Goal: Task Accomplishment & Management: Complete application form

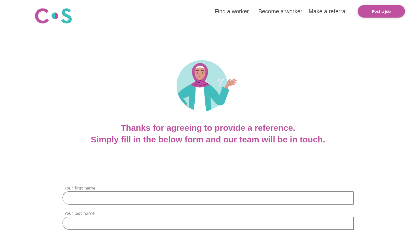
click at [144, 194] on input "Your first name" at bounding box center [208, 197] width 291 height 13
type input "Taylor"
type input "Kowal"
type input "Taylorrose2323@gmail.com"
type input "0411101314"
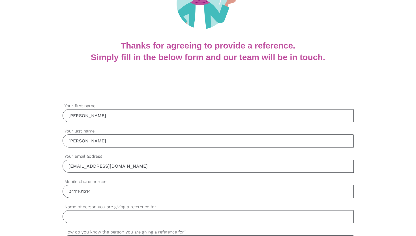
scroll to position [84, 0]
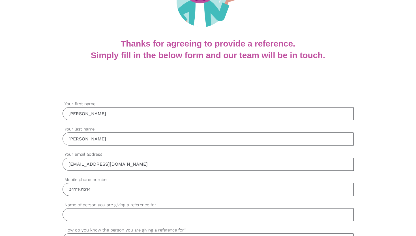
click at [106, 113] on input "Taylor" at bounding box center [208, 113] width 291 height 13
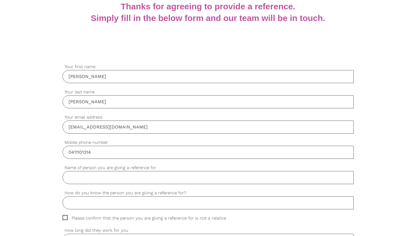
scroll to position [138, 0]
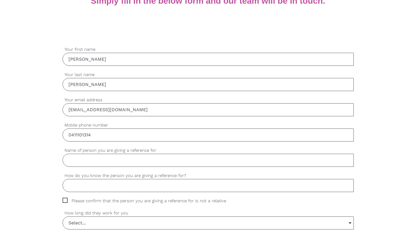
type input "[PERSON_NAME]"
click at [107, 162] on input "Name of person you are giving a reference for" at bounding box center [208, 159] width 291 height 13
type input "Andrew Ingham"
click at [114, 185] on input "How do you know the person you are giving a reference for?" at bounding box center [208, 185] width 291 height 13
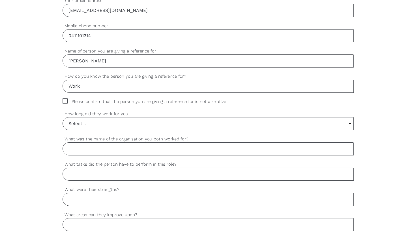
scroll to position [241, 0]
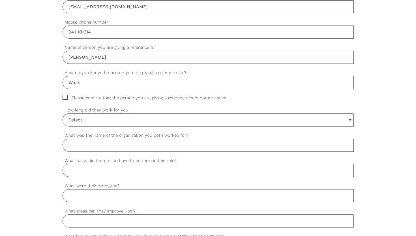
type input "Work"
click at [82, 98] on span "Please confirm that the person you are giving a reference for is not a relative" at bounding box center [150, 98] width 174 height 7
click at [66, 98] on input "Please confirm that the person you are giving a reference for is not a relative" at bounding box center [65, 97] width 4 height 4
checkbox input "true"
click at [87, 123] on input "Select..." at bounding box center [208, 120] width 291 height 12
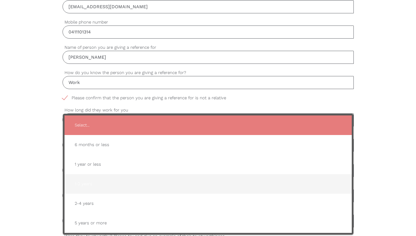
click at [98, 184] on span "1-2 years" at bounding box center [208, 184] width 276 height 14
type input "1-2 years"
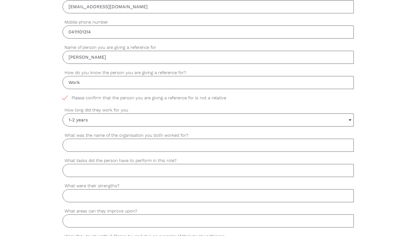
scroll to position [274, 0]
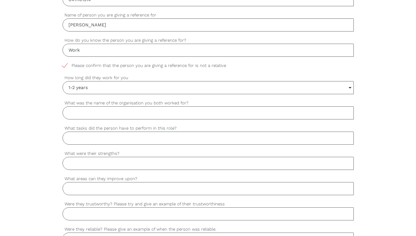
click at [92, 117] on input "What was the name of the organisation you both worked for?" at bounding box center [208, 112] width 291 height 13
type input "h"
type input "Hireup"
click at [100, 138] on input "What tasks did the person have to perform in this role?" at bounding box center [208, 137] width 291 height 13
type input "Supporting Clients with Disability's"
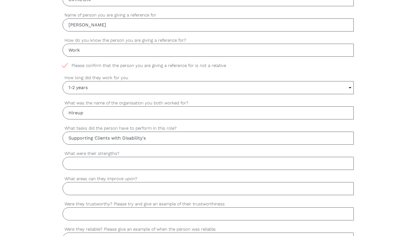
click at [103, 165] on input "What were their strengths?" at bounding box center [208, 163] width 291 height 13
paste input "Kindness & Compassion – caring for others, showing empathy. Reliability & Trust…"
drag, startPoint x: 166, startPoint y: 160, endPoint x: 416, endPoint y: 165, distance: 250.4
click at [416, 165] on div "settings Taylor-Rose Your first name settings Kowal Your last name settings Tay…" at bounding box center [208, 166] width 416 height 532
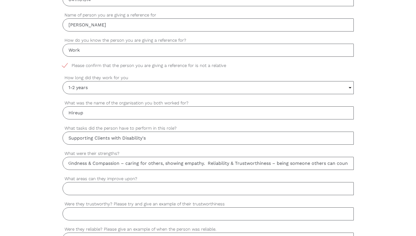
scroll to position [0, 0]
drag, startPoint x: 92, startPoint y: 164, endPoint x: 88, endPoint y: 163, distance: 4.6
click at [88, 163] on input "Kindness & Compassion" at bounding box center [208, 163] width 291 height 13
click at [135, 164] on input "Kindness, Compassion" at bounding box center [208, 163] width 291 height 13
type input "Kindness, Compassion and Trustworthy"
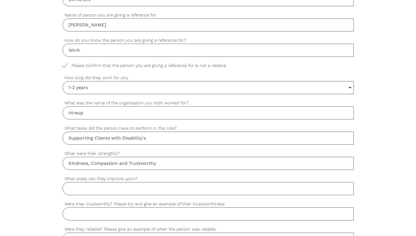
click at [90, 188] on input "What areas can they improve upon?" at bounding box center [208, 188] width 291 height 13
paste input "Stress Management"
type input "Stress Management"
click at [113, 213] on input "Were they trustworthy? Please try and give an example of their trustworthiness" at bounding box center [208, 213] width 291 height 13
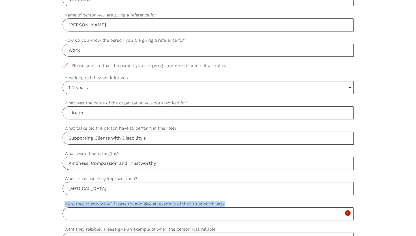
drag, startPoint x: 66, startPoint y: 203, endPoint x: 230, endPoint y: 206, distance: 164.6
click at [230, 206] on label "Were they trustworthy? Please try and give an example of their trustworthiness" at bounding box center [208, 204] width 291 height 7
copy label "Were they trustworthy? Please try and give an example of their trustworthiness"
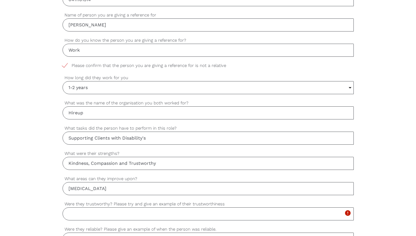
click at [93, 213] on input "Were they trustworthy? Please try and give an example of their trustworthiness" at bounding box center [208, 213] width 291 height 13
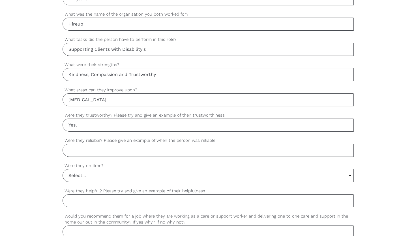
scroll to position [363, 0]
type input "Yes,"
click at [84, 148] on input "Were they reliable? Please give an example of when the person was reliable." at bounding box center [208, 149] width 291 height 13
type input "s"
type input "Yes and showing up to work on time or always willing to come in for a urgent sh…"
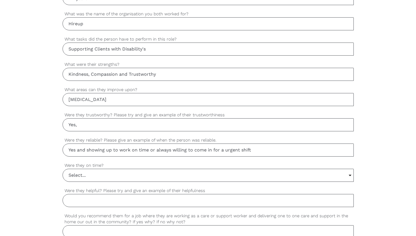
click at [86, 127] on input "Yes," at bounding box center [208, 124] width 291 height 13
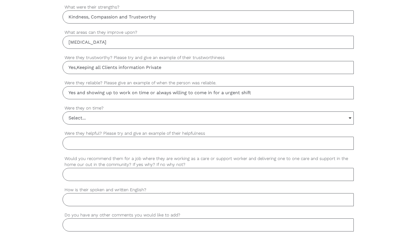
type input "Yes,Keeping all Clients information Private"
click at [136, 142] on input "Were they helpful? Please try and give an example of their helpfulness" at bounding box center [208, 143] width 291 height 13
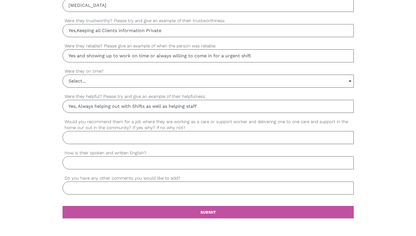
scroll to position [457, 0]
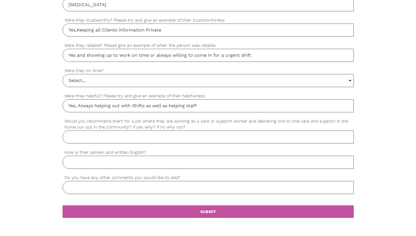
type input "Yes, Always helping out with Shifts as well as helping staff"
click at [113, 138] on input "Would you recommend them for a job where they are working as a care or support …" at bounding box center [208, 136] width 291 height 13
type input "e"
type input "yes i would recommend them for a job"
click at [95, 161] on input "How is their spoken and written English?" at bounding box center [208, 161] width 291 height 13
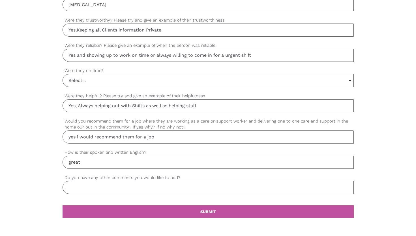
type input "great"
click at [116, 190] on input "Do you have any other comments you would like to add?" at bounding box center [208, 187] width 291 height 13
type input "Hard Worker"
click at [167, 216] on link "settings SUBMIT" at bounding box center [208, 211] width 291 height 12
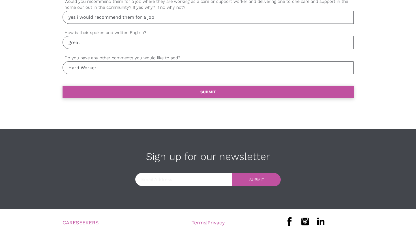
click at [169, 91] on link "settings SUBMIT" at bounding box center [208, 92] width 291 height 12
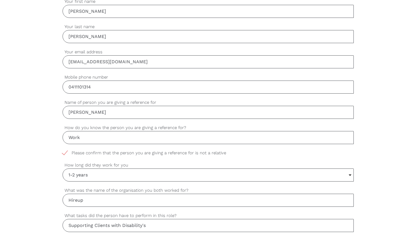
scroll to position [185, 0]
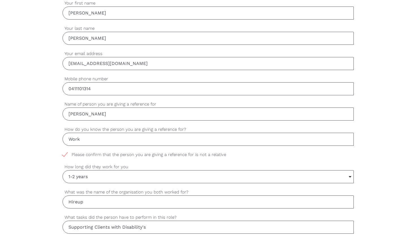
click at [147, 91] on input "0411101314" at bounding box center [208, 88] width 291 height 13
click at [130, 65] on input "Taylorrose2323@gmail.com" at bounding box center [208, 63] width 291 height 13
click at [117, 37] on input "Kowal" at bounding box center [208, 38] width 291 height 13
type input "Kowal"
click at [155, 66] on input "Taylorrose2323@gmail.com" at bounding box center [208, 63] width 291 height 13
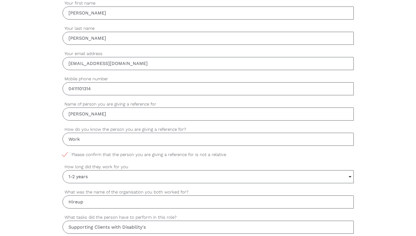
click at [163, 86] on input "0411101314" at bounding box center [208, 88] width 291 height 13
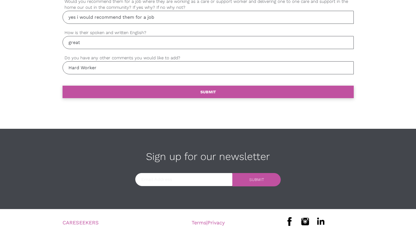
type input "0411101314"
click at [193, 87] on link "settings SUBMIT" at bounding box center [208, 92] width 291 height 12
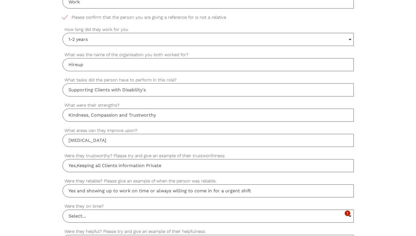
scroll to position [507, 0]
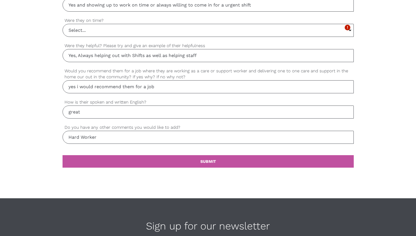
click at [163, 33] on input "Select..." at bounding box center [208, 30] width 291 height 12
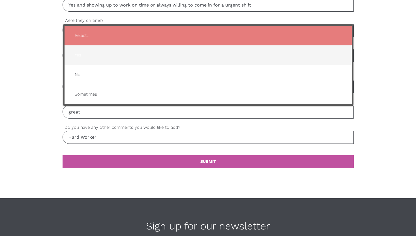
click at [138, 52] on span "Yes" at bounding box center [208, 55] width 276 height 14
type input "Yes"
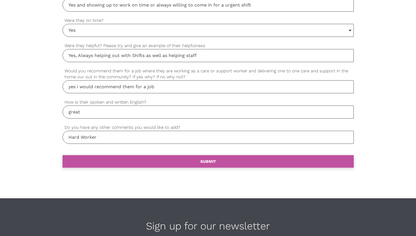
click at [141, 160] on link "settings SUBMIT" at bounding box center [208, 161] width 291 height 12
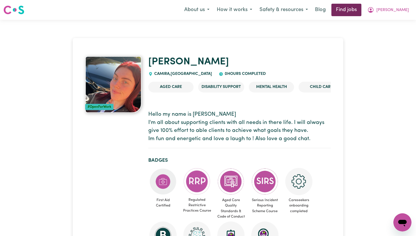
click at [357, 14] on link "Find jobs" at bounding box center [347, 10] width 30 height 12
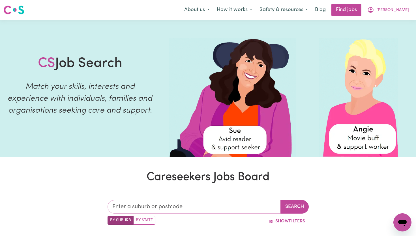
click at [180, 204] on input "text" at bounding box center [194, 207] width 173 height 14
type input "4300"
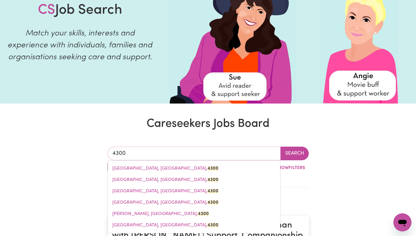
scroll to position [54, 0]
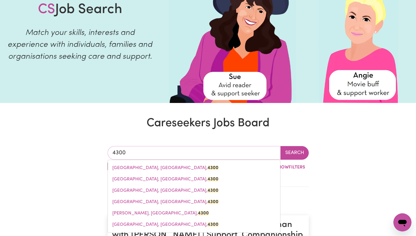
click at [127, 200] on span "[GEOGRAPHIC_DATA], [GEOGRAPHIC_DATA], 4300" at bounding box center [165, 201] width 106 height 5
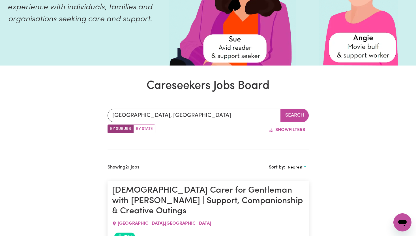
scroll to position [93, 0]
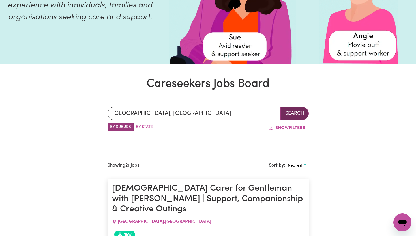
click at [284, 114] on button "Search" at bounding box center [295, 113] width 28 height 14
